Goal: Transaction & Acquisition: Purchase product/service

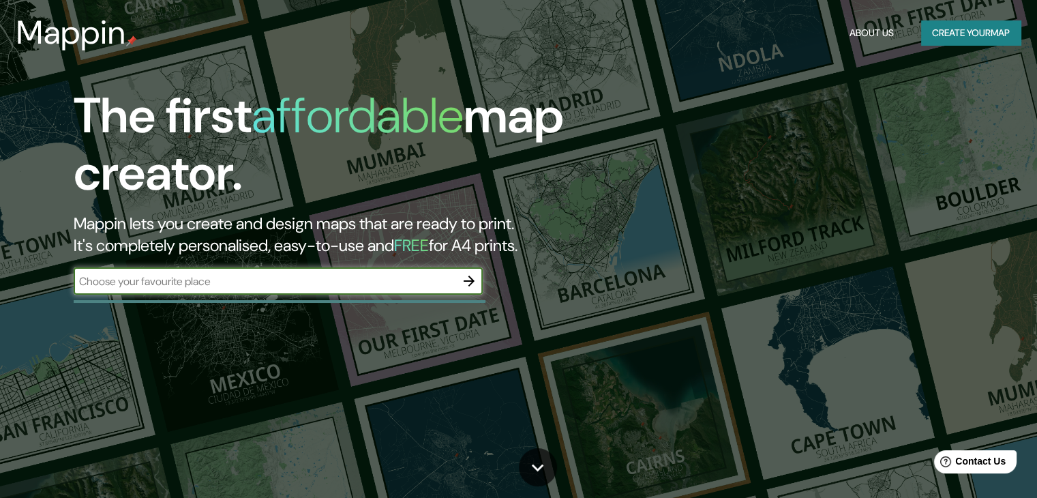
click at [325, 282] on input "text" at bounding box center [265, 282] width 382 height 16
paste input "[GEOGRAPHIC_DATA]"
type input "[GEOGRAPHIC_DATA]"
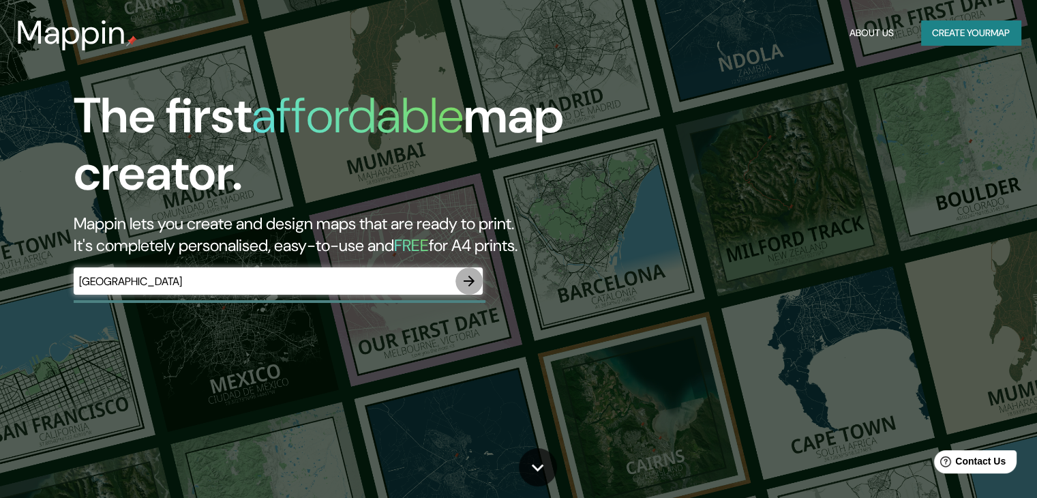
click at [476, 276] on icon "button" at bounding box center [469, 281] width 16 height 16
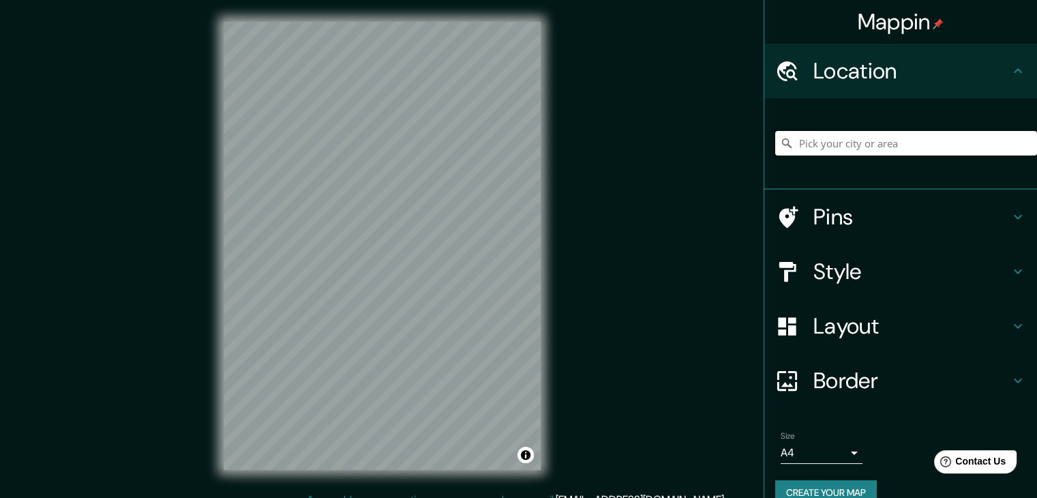
click at [797, 140] on input "Pick your city or area" at bounding box center [906, 143] width 262 height 25
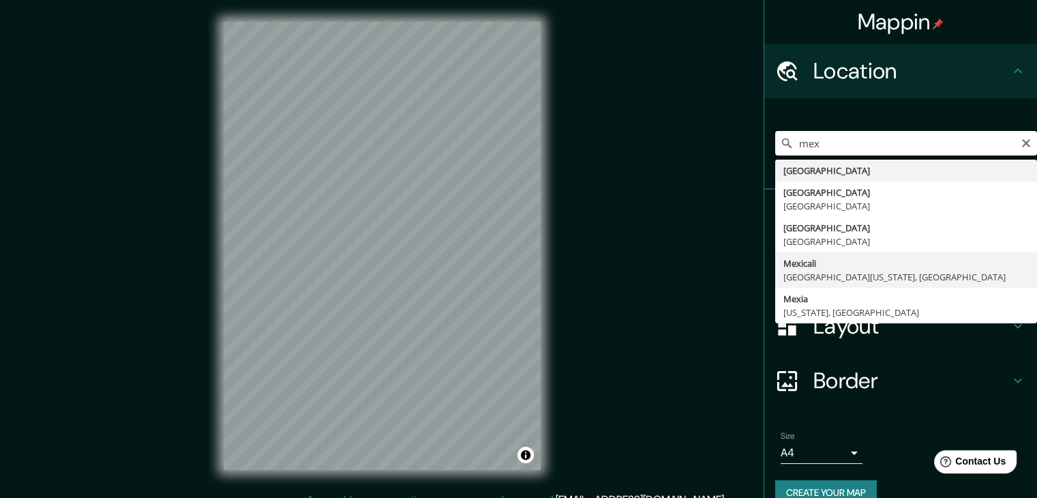
type input "Mexicali, [GEOGRAPHIC_DATA][US_STATE], [GEOGRAPHIC_DATA]"
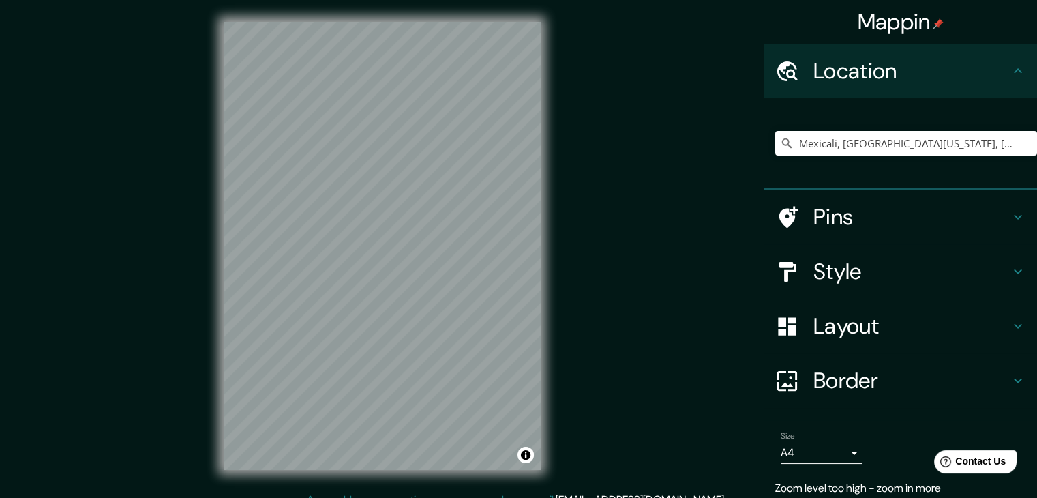
click at [1010, 209] on icon at bounding box center [1018, 217] width 16 height 16
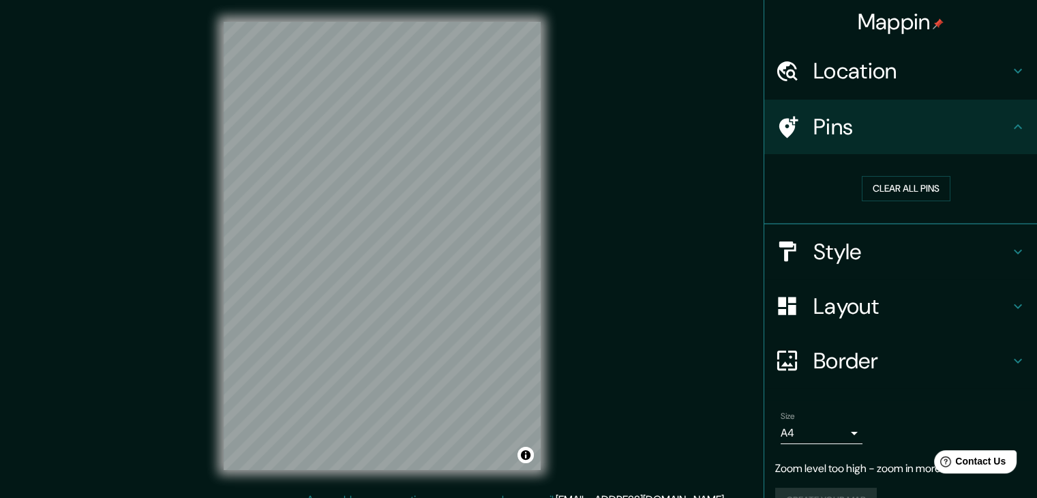
click at [1010, 134] on icon at bounding box center [1018, 127] width 16 height 16
click at [189, 316] on div "Mappin Location [GEOGRAPHIC_DATA], [GEOGRAPHIC_DATA][US_STATE], [GEOGRAPHIC_DAT…" at bounding box center [518, 257] width 1037 height 514
drag, startPoint x: 411, startPoint y: 187, endPoint x: 430, endPoint y: 196, distance: 21.1
click at [420, 195] on div at bounding box center [414, 194] width 11 height 11
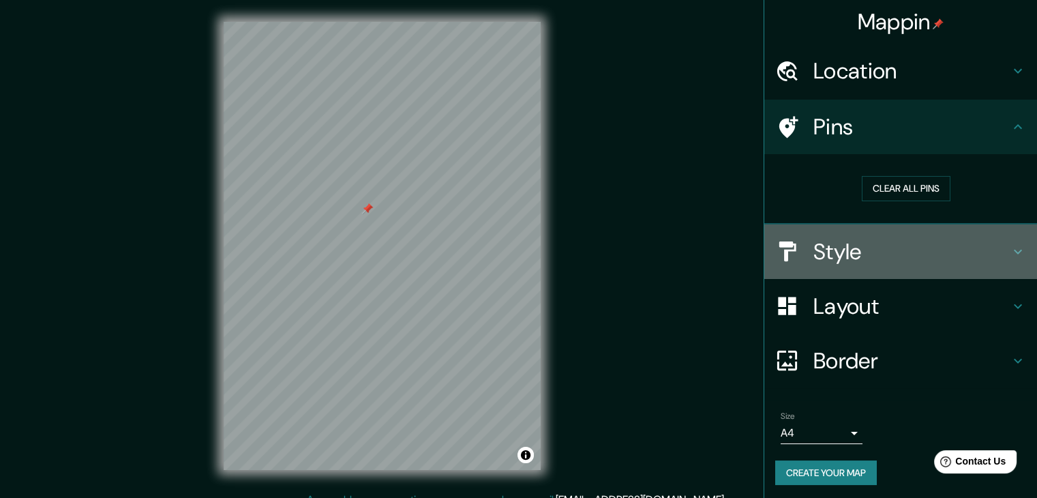
click at [905, 254] on h4 "Style" at bounding box center [912, 251] width 196 height 27
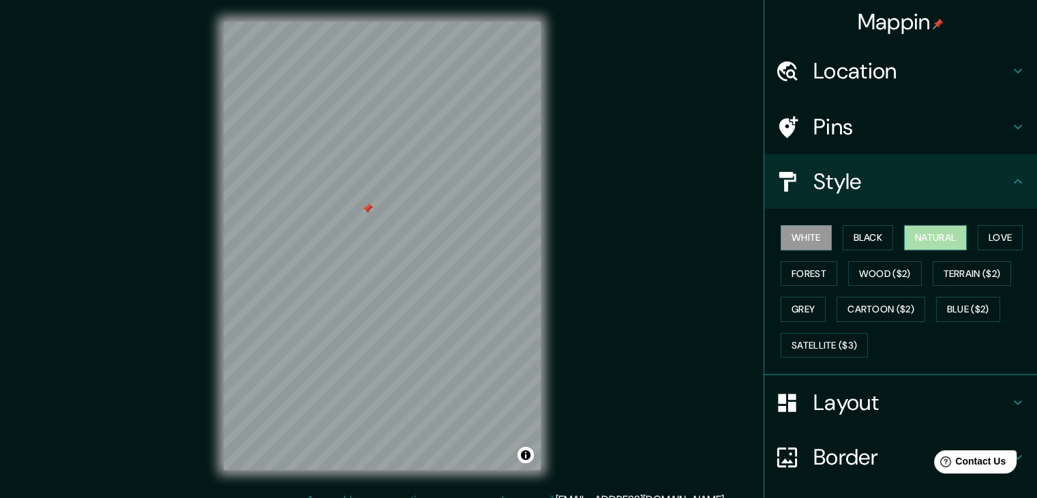
click at [936, 239] on button "Natural" at bounding box center [935, 237] width 63 height 25
click at [995, 238] on button "Love" at bounding box center [1000, 237] width 45 height 25
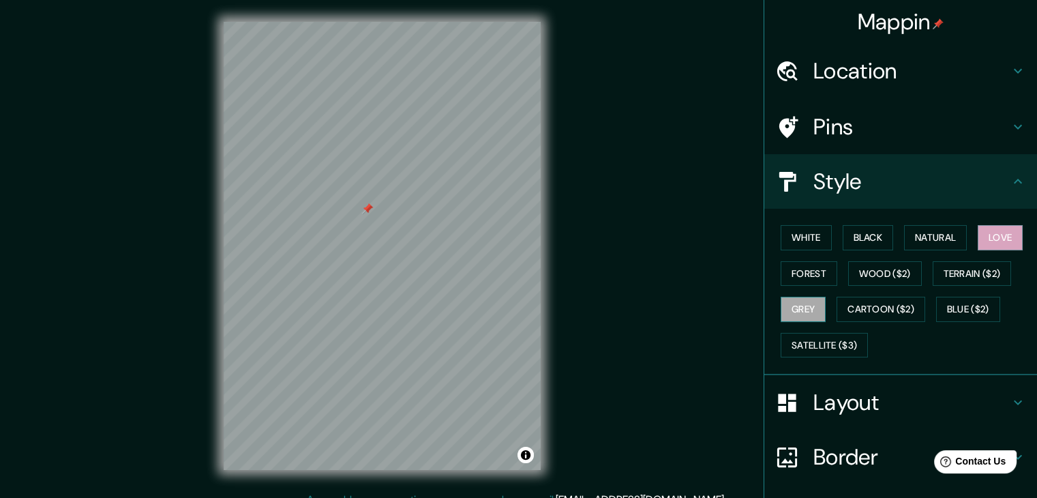
click at [787, 304] on button "Grey" at bounding box center [803, 309] width 45 height 25
click at [857, 302] on button "Cartoon ($2)" at bounding box center [881, 309] width 89 height 25
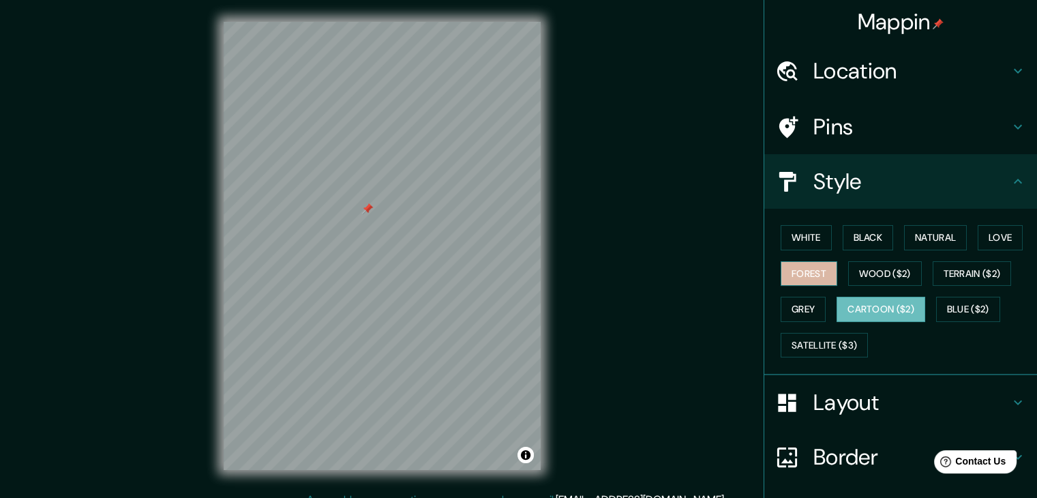
click at [795, 271] on button "Forest" at bounding box center [809, 273] width 57 height 25
click at [799, 309] on button "Grey" at bounding box center [803, 309] width 45 height 25
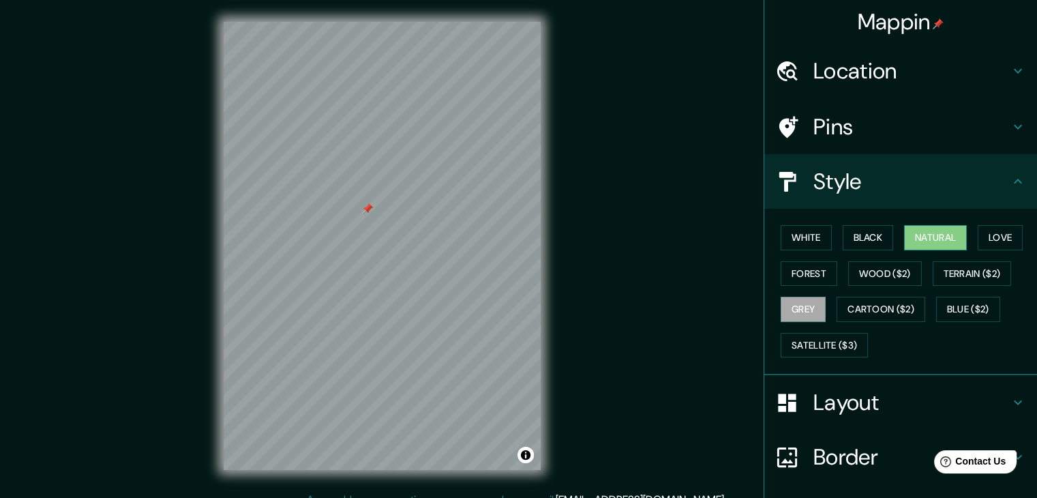
click at [945, 237] on button "Natural" at bounding box center [935, 237] width 63 height 25
click at [854, 244] on button "Black" at bounding box center [868, 237] width 51 height 25
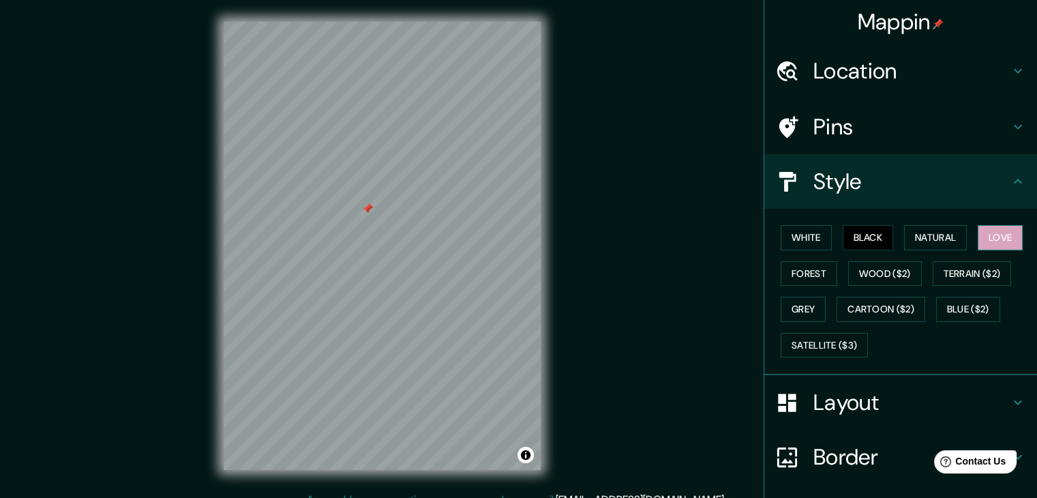
click at [990, 236] on button "Love" at bounding box center [1000, 237] width 45 height 25
click at [853, 402] on h4 "Layout" at bounding box center [912, 402] width 196 height 27
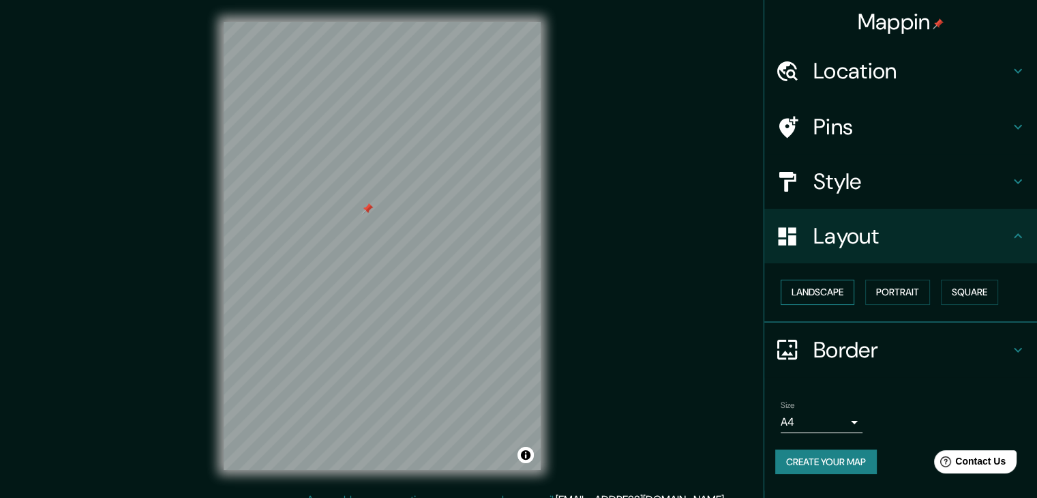
click at [853, 289] on button "Landscape" at bounding box center [818, 292] width 74 height 25
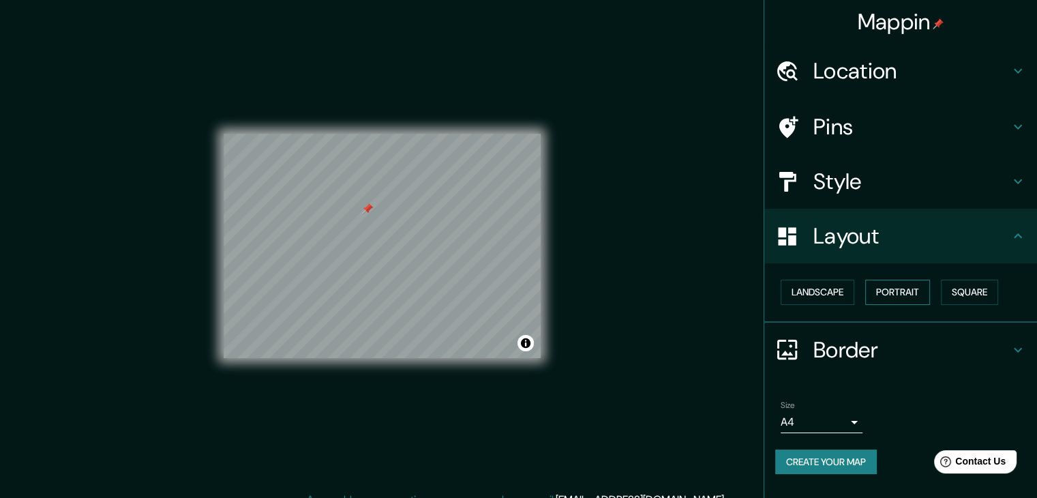
click at [890, 295] on button "Portrait" at bounding box center [898, 292] width 65 height 25
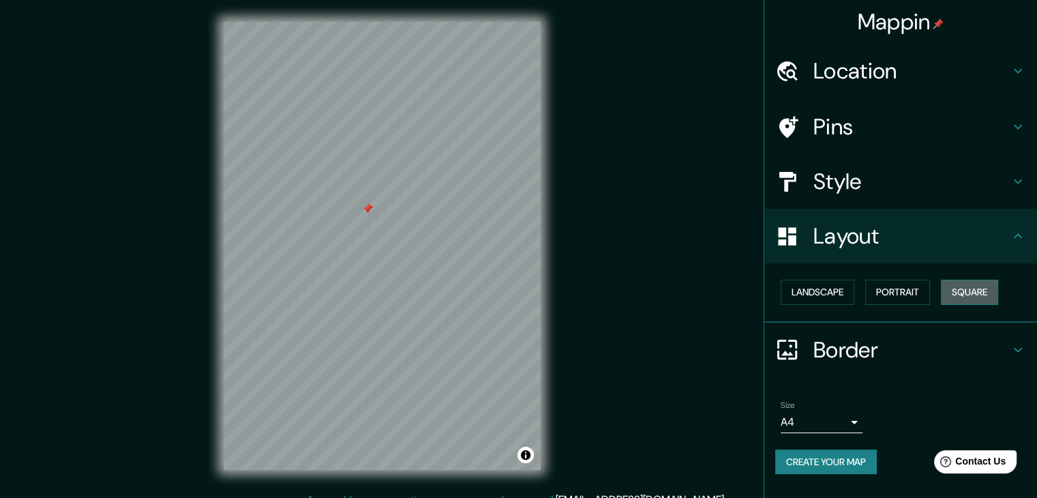
click at [965, 287] on button "Square" at bounding box center [969, 292] width 57 height 25
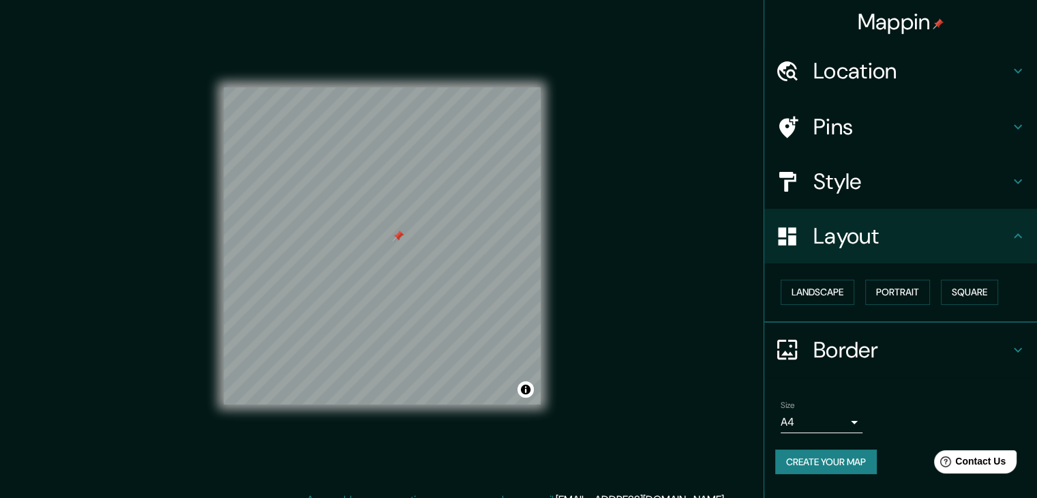
click at [893, 175] on h4 "Style" at bounding box center [912, 181] width 196 height 27
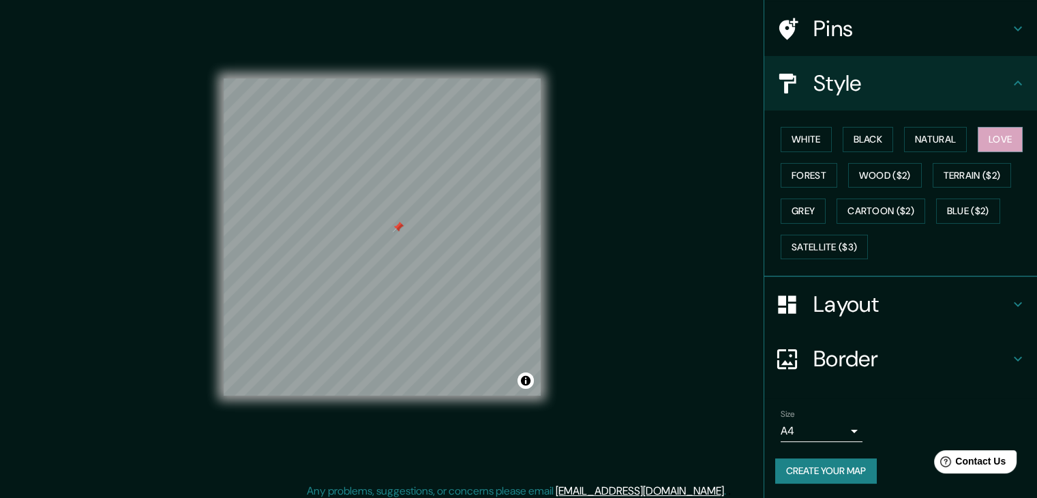
scroll to position [16, 0]
